Goal: Obtain resource: Download file/media

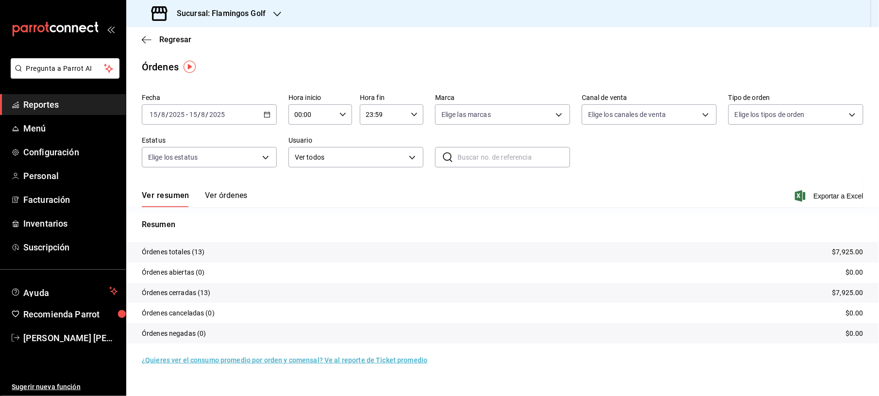
click at [532, 53] on main "Regresar Órdenes Fecha [DATE] [DATE] - [DATE] [DATE] Hora inicio 00:00 Hora ini…" at bounding box center [502, 211] width 753 height 369
click at [273, 113] on div "[DATE] [DATE] - [DATE] [DATE]" at bounding box center [209, 114] width 135 height 20
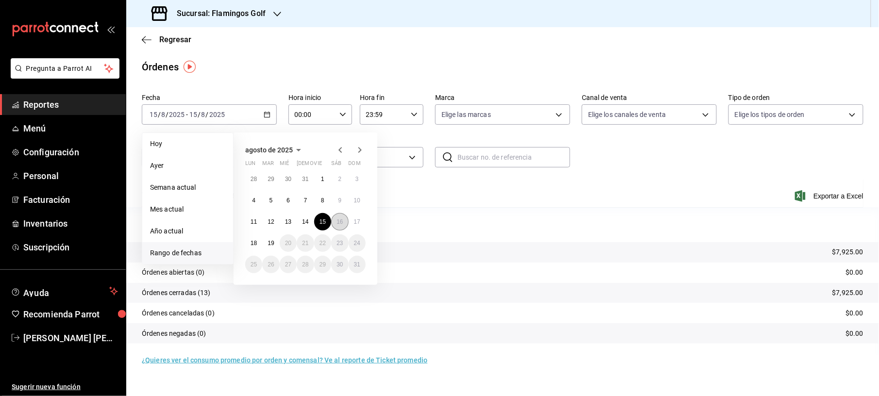
click at [333, 221] on button "16" at bounding box center [339, 221] width 17 height 17
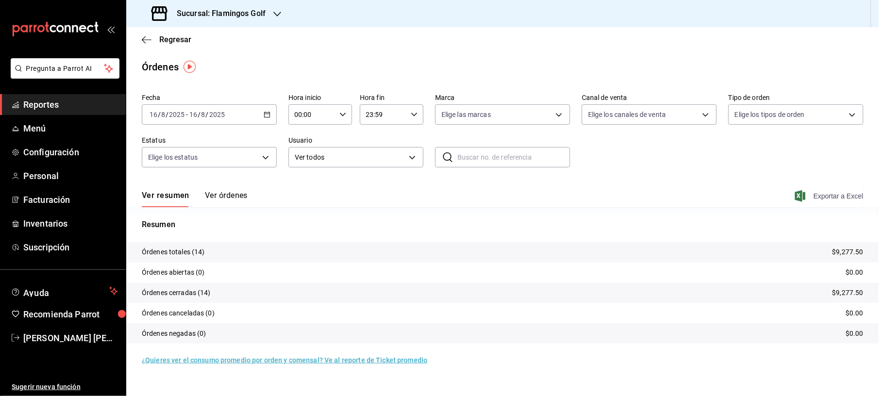
click at [832, 195] on span "Exportar a Excel" at bounding box center [830, 196] width 67 height 12
click at [271, 106] on div "[DATE] [DATE] - [DATE] [DATE]" at bounding box center [209, 114] width 135 height 20
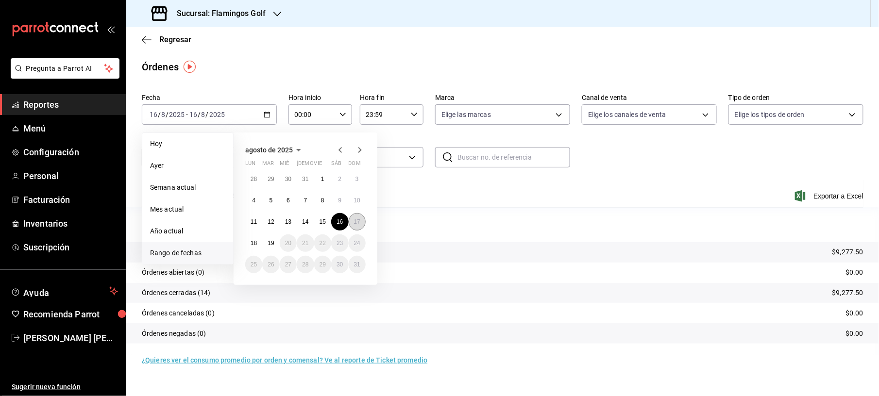
click at [357, 220] on abbr "17" at bounding box center [357, 222] width 6 height 7
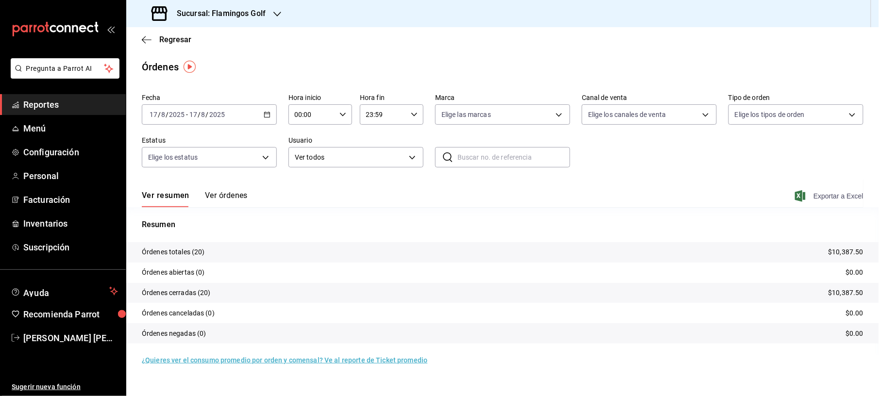
click at [824, 193] on span "Exportar a Excel" at bounding box center [830, 196] width 67 height 12
click at [212, 191] on button "Ver órdenes" at bounding box center [226, 199] width 43 height 17
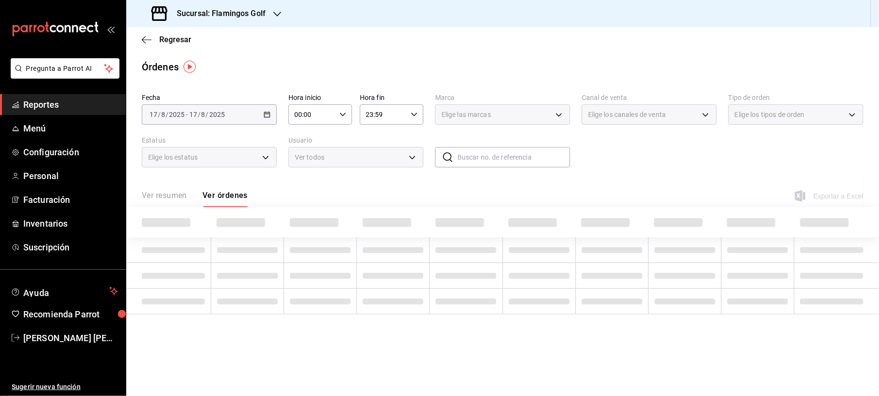
click at [212, 191] on div "Ver resumen Ver órdenes" at bounding box center [195, 199] width 106 height 17
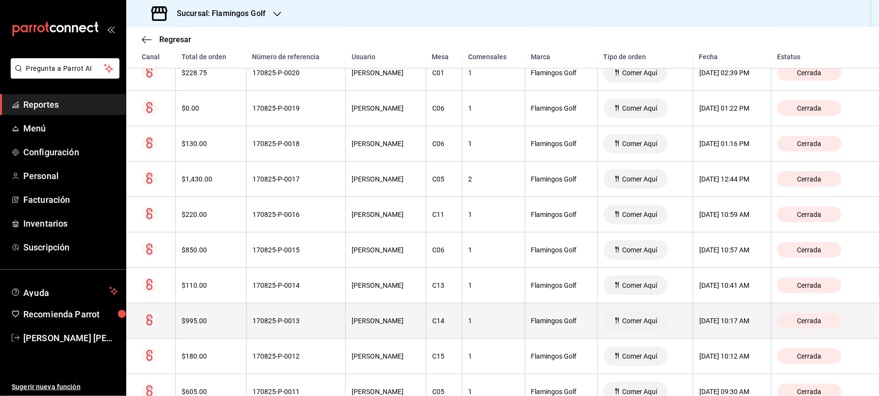
scroll to position [194, 0]
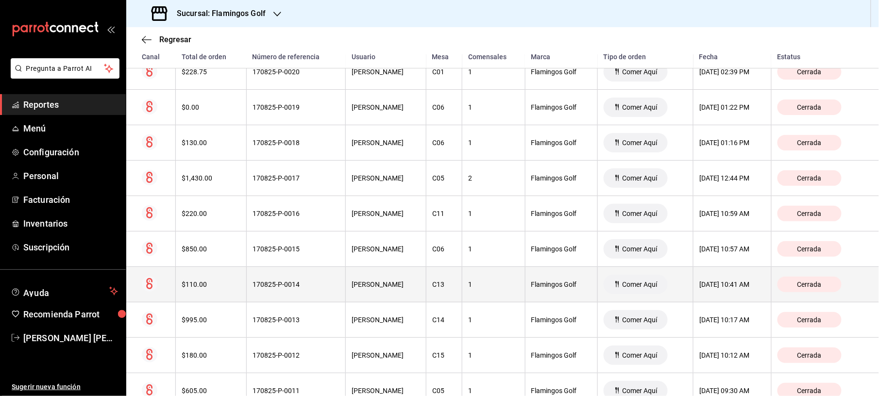
click at [297, 280] on th "170825-P-0014" at bounding box center [296, 284] width 100 height 35
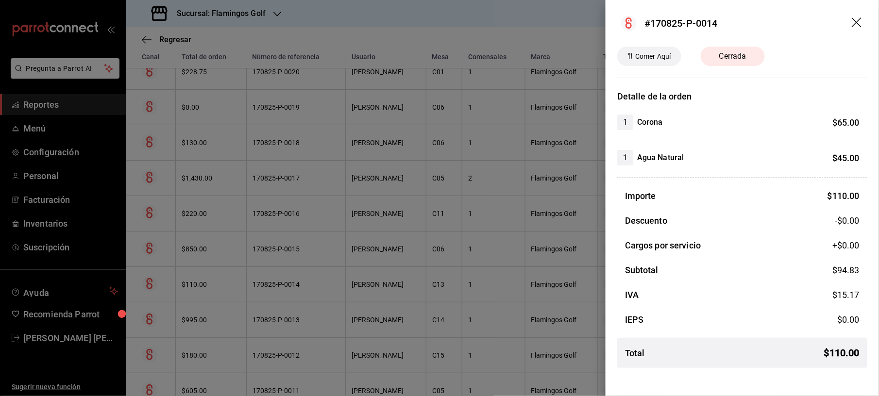
click at [449, 45] on div at bounding box center [439, 198] width 879 height 396
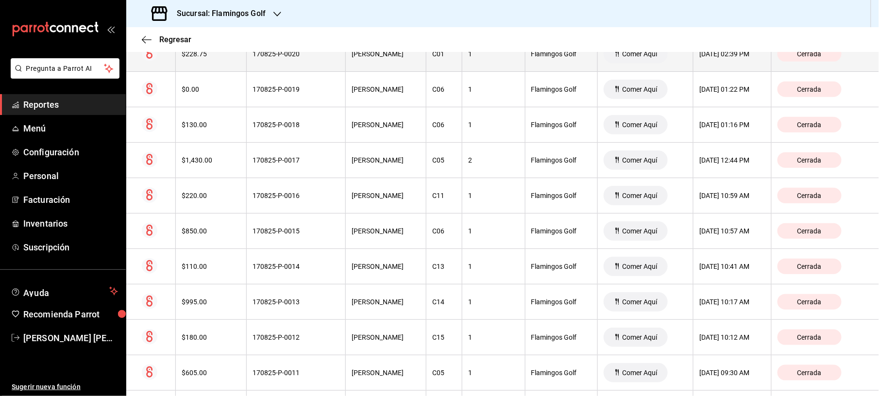
scroll to position [0, 0]
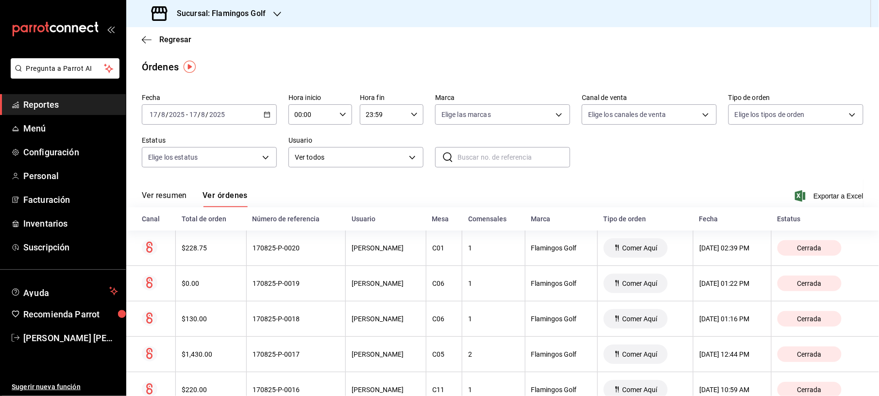
click at [261, 113] on div "[DATE] [DATE] - [DATE] [DATE]" at bounding box center [209, 114] width 135 height 20
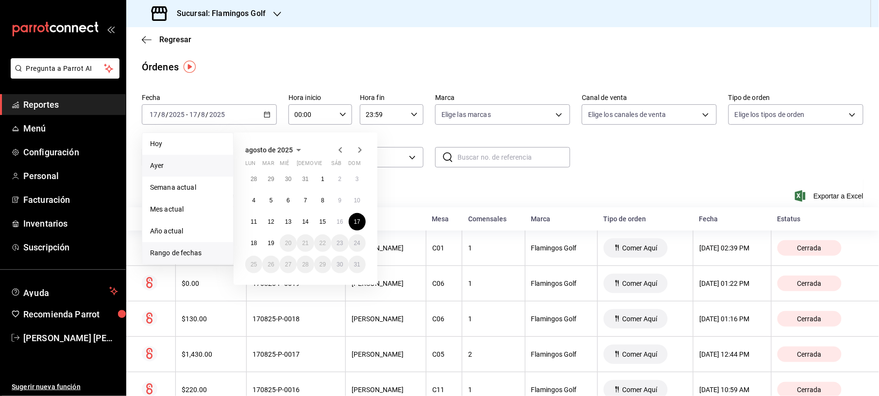
click at [185, 166] on span "Ayer" at bounding box center [187, 166] width 75 height 10
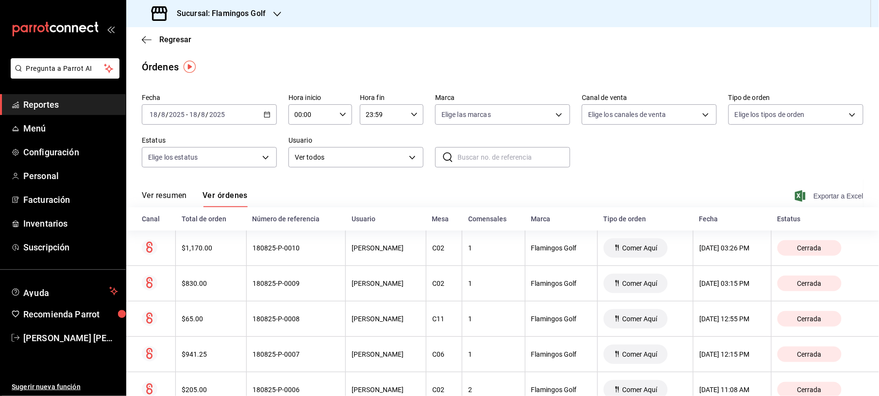
click at [815, 197] on span "Exportar a Excel" at bounding box center [830, 196] width 67 height 12
